Goal: Find contact information: Find contact information

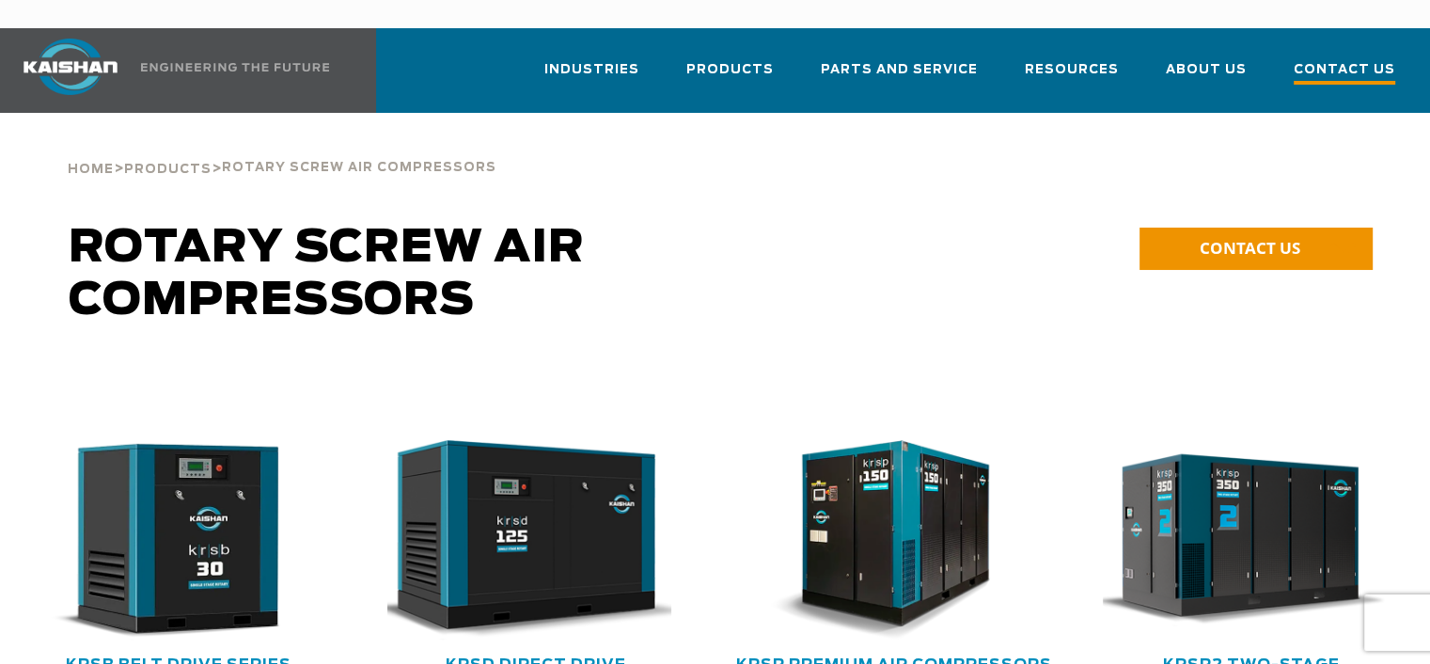
click at [1345, 59] on span "Contact Us" at bounding box center [1345, 71] width 102 height 25
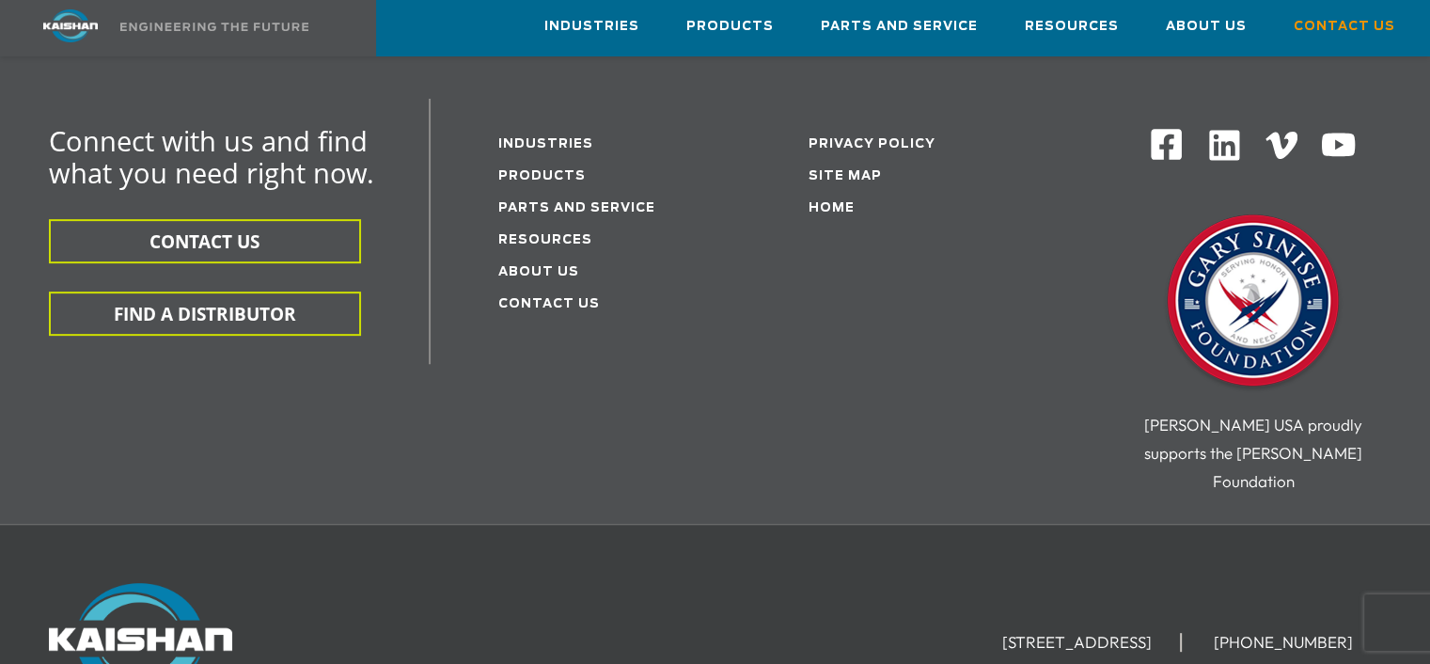
scroll to position [593, 0]
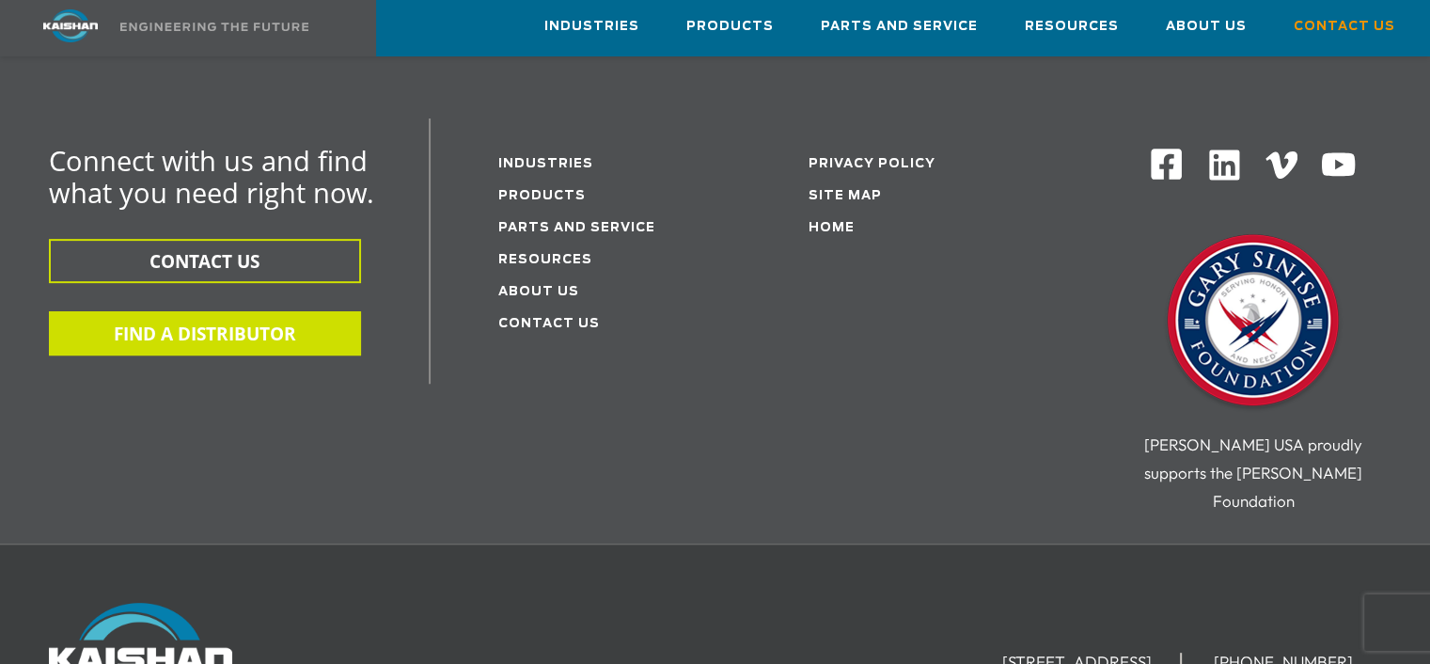
click at [203, 311] on button "FIND A DISTRIBUTOR" at bounding box center [205, 333] width 312 height 44
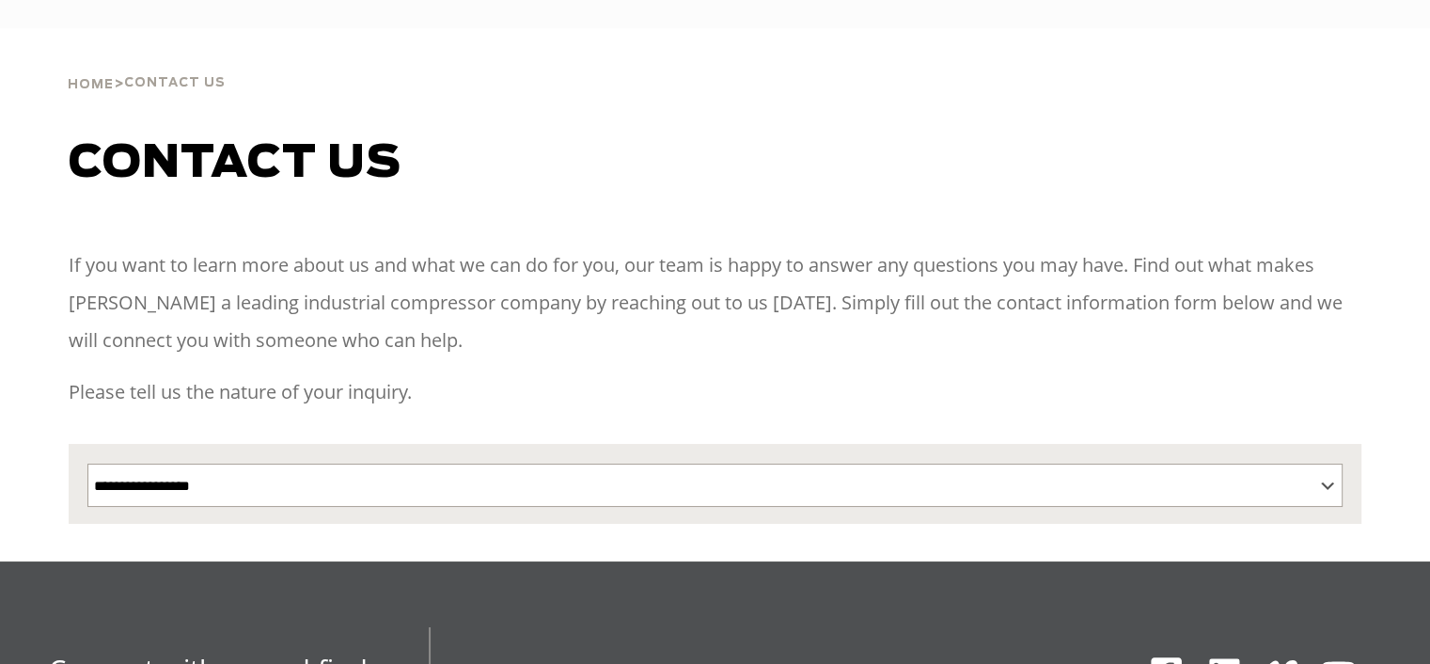
select select "**********"
